Goal: Task Accomplishment & Management: Use online tool/utility

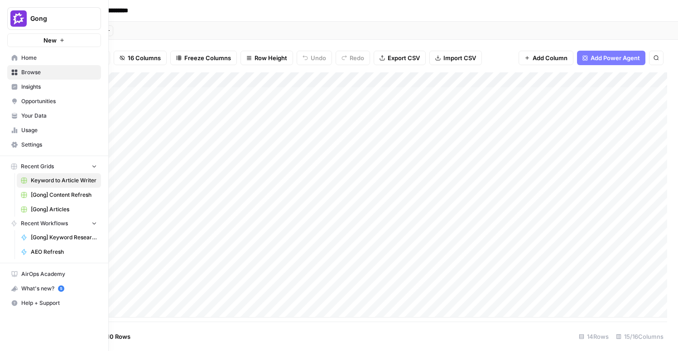
click at [53, 211] on span "[Gong] Articles" at bounding box center [64, 210] width 66 height 8
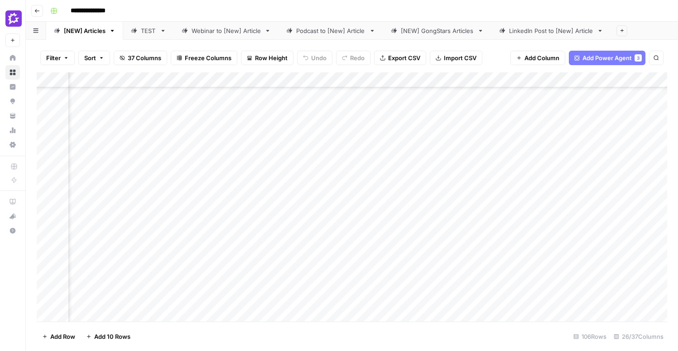
scroll to position [235, 924]
click at [388, 139] on div "Add Column" at bounding box center [352, 196] width 630 height 249
click at [579, 238] on div "Add Column" at bounding box center [352, 196] width 630 height 249
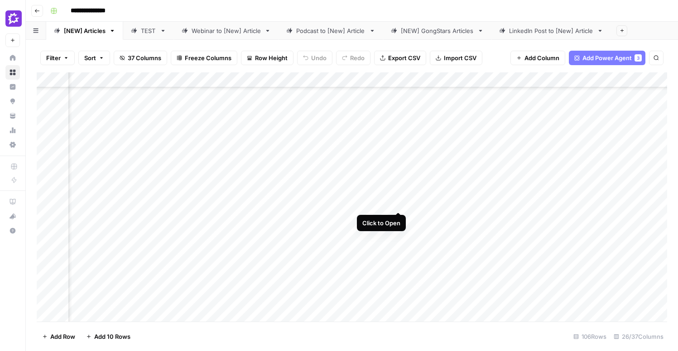
click at [400, 176] on div "Add Column" at bounding box center [352, 196] width 630 height 249
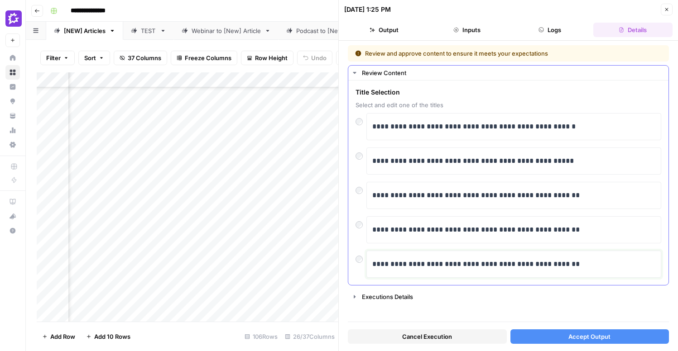
click at [576, 266] on p "**********" at bounding box center [513, 265] width 283 height 12
click at [554, 338] on button "Accept Output" at bounding box center [589, 337] width 159 height 14
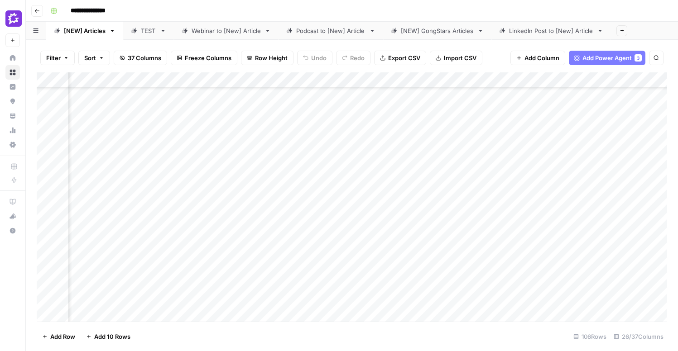
scroll to position [195, 1240]
click at [470, 187] on div "Add Column" at bounding box center [352, 196] width 630 height 249
click at [477, 177] on div "Add Column" at bounding box center [352, 196] width 630 height 249
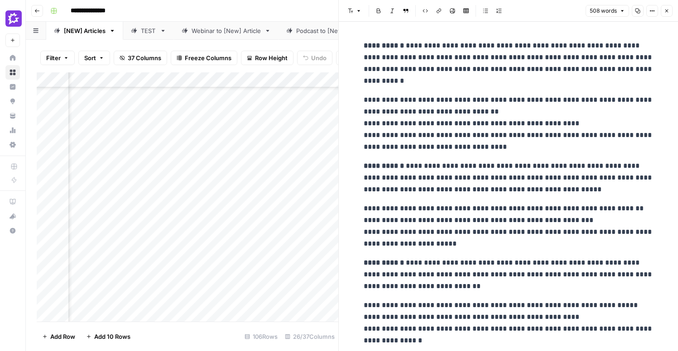
click at [484, 139] on p "**********" at bounding box center [509, 123] width 290 height 59
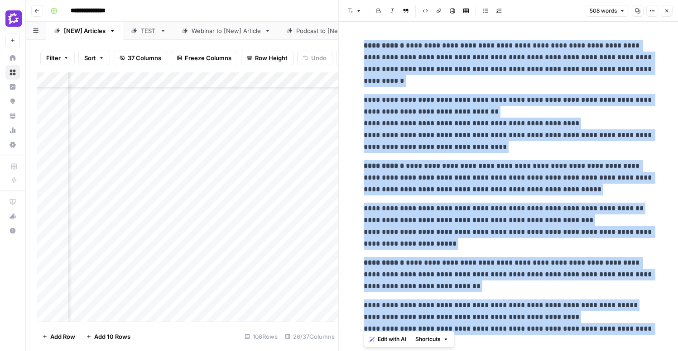
scroll to position [477, 0]
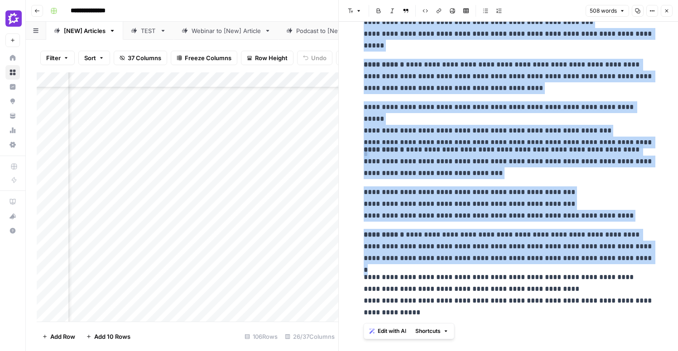
copy div "**********"
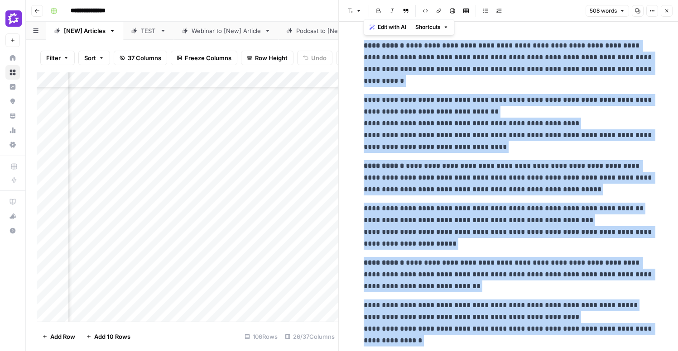
scroll to position [195, 1175]
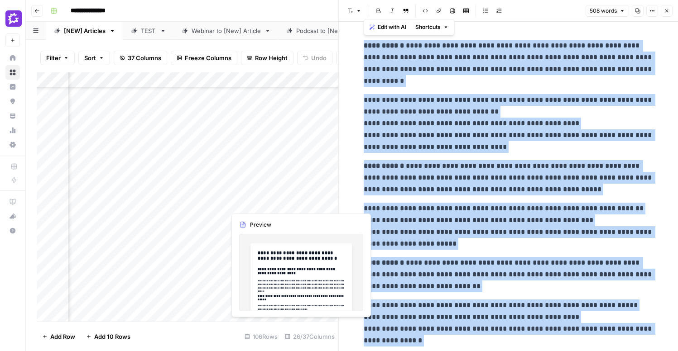
click at [265, 189] on div "Add Column" at bounding box center [188, 196] width 302 height 249
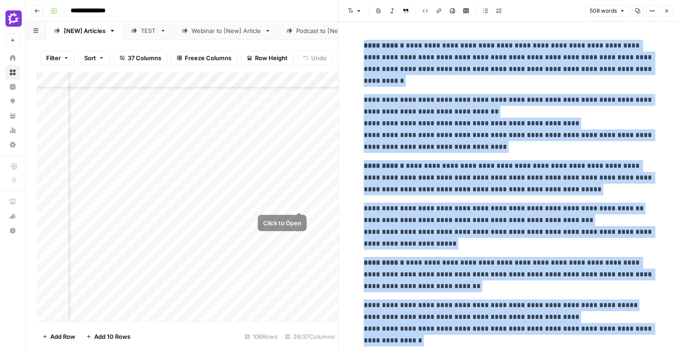
click at [282, 185] on div "Add Column" at bounding box center [188, 196] width 302 height 249
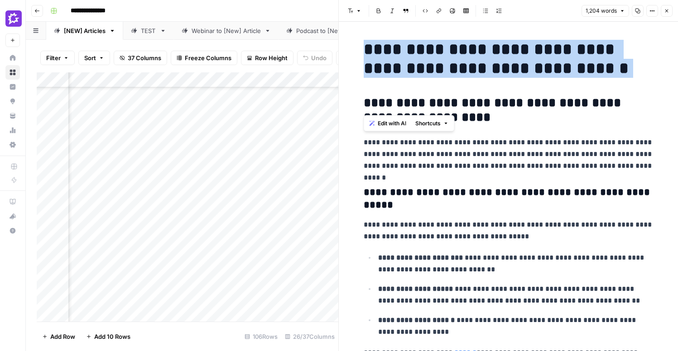
drag, startPoint x: 549, startPoint y: 78, endPoint x: 348, endPoint y: 46, distance: 204.0
copy h1 "**********"
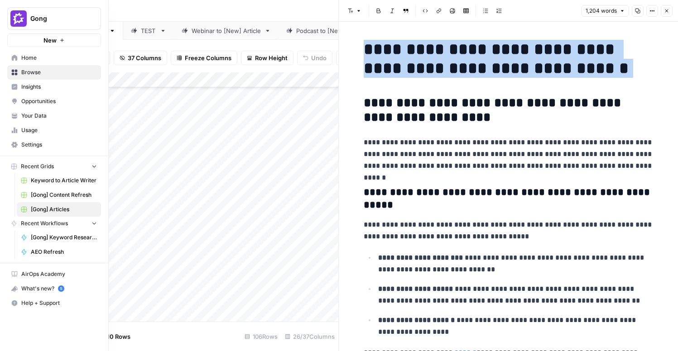
click at [41, 89] on span "Insights" at bounding box center [59, 87] width 76 height 8
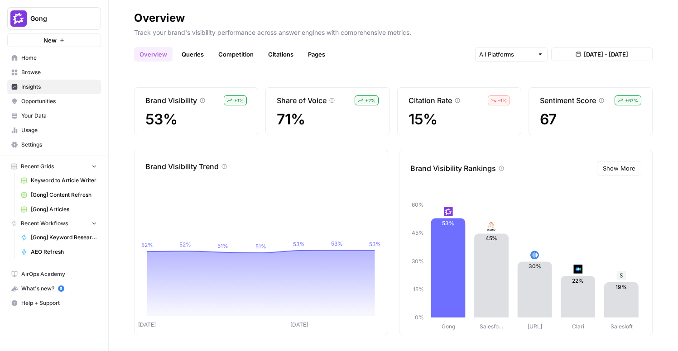
click at [186, 53] on link "Queries" at bounding box center [192, 54] width 33 height 14
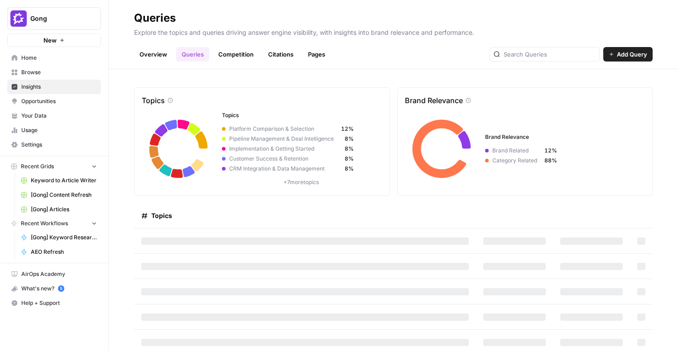
scroll to position [4, 0]
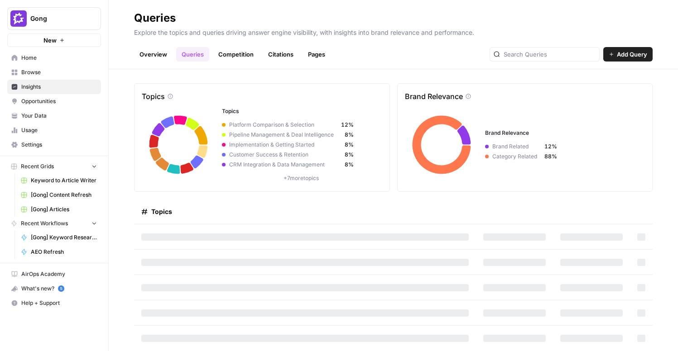
click at [235, 55] on link "Competition" at bounding box center [236, 54] width 46 height 14
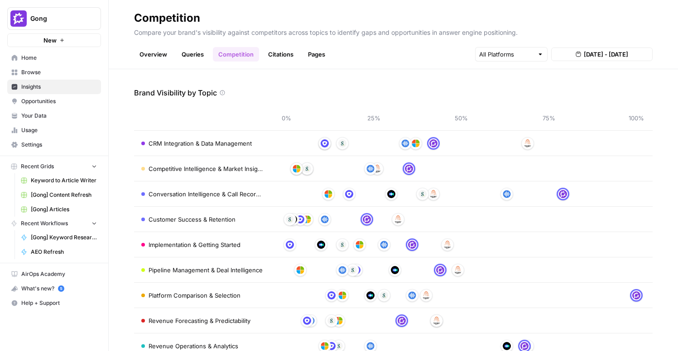
click at [282, 54] on link "Citations" at bounding box center [281, 54] width 36 height 14
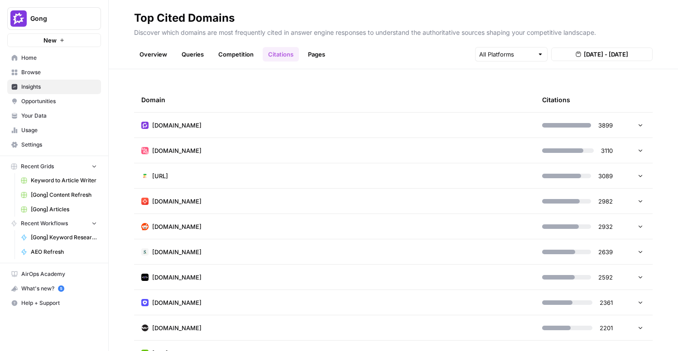
click at [533, 128] on td "[DOMAIN_NAME]" at bounding box center [334, 125] width 401 height 25
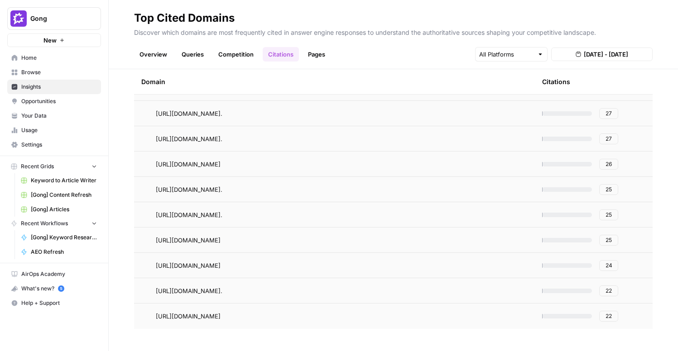
scroll to position [681, 0]
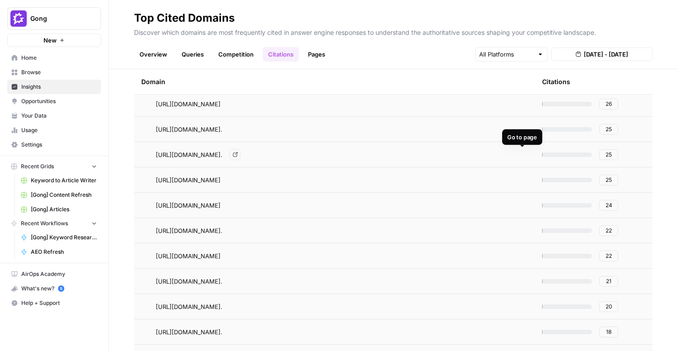
click at [240, 155] on link "Go to page" at bounding box center [235, 154] width 11 height 11
click at [48, 101] on span "Opportunities" at bounding box center [59, 101] width 76 height 8
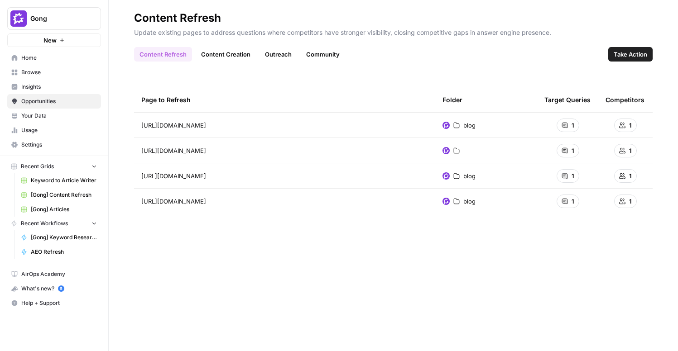
click at [630, 52] on span "Take Action" at bounding box center [631, 54] width 34 height 9
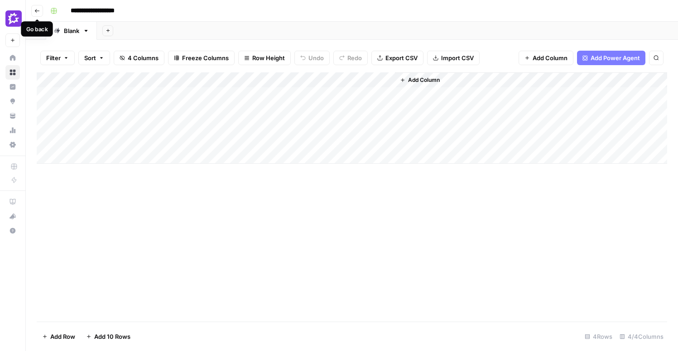
click at [38, 13] on icon "button" at bounding box center [36, 10] width 5 height 5
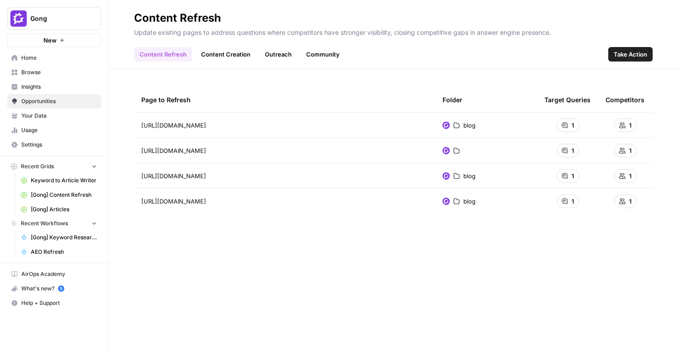
click at [222, 57] on link "Content Creation" at bounding box center [226, 54] width 60 height 14
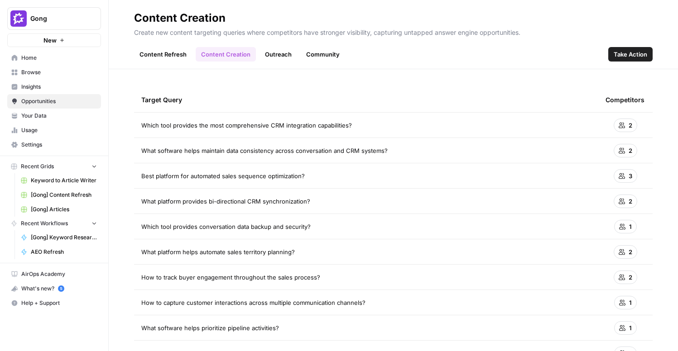
click at [269, 53] on link "Outreach" at bounding box center [278, 54] width 38 height 14
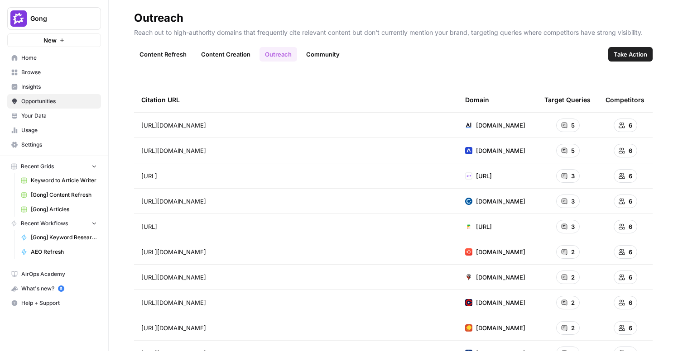
click at [317, 54] on link "Community" at bounding box center [323, 54] width 44 height 14
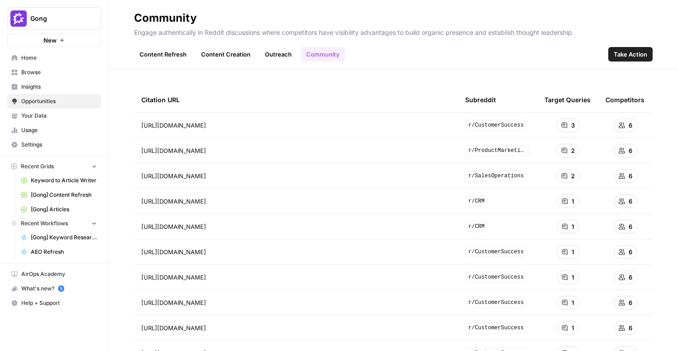
click at [644, 53] on span "Take Action" at bounding box center [631, 54] width 34 height 9
